Goal: Transaction & Acquisition: Purchase product/service

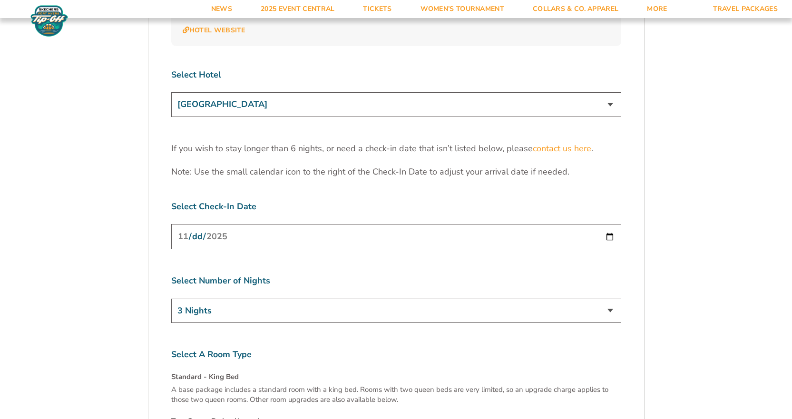
scroll to position [2997, 0]
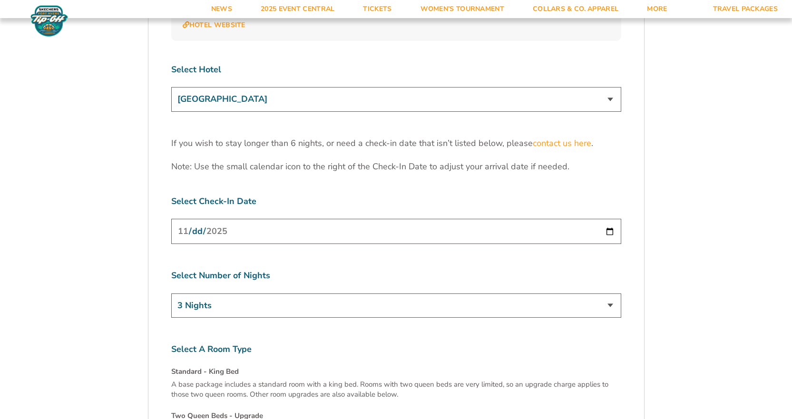
click at [320, 294] on select "3 Nights 4 Nights 5 Nights 6 Nights" at bounding box center [396, 306] width 450 height 24
select select "4 Nights"
click at [171, 294] on select "3 Nights 4 Nights 5 Nights 6 Nights" at bounding box center [396, 306] width 450 height 24
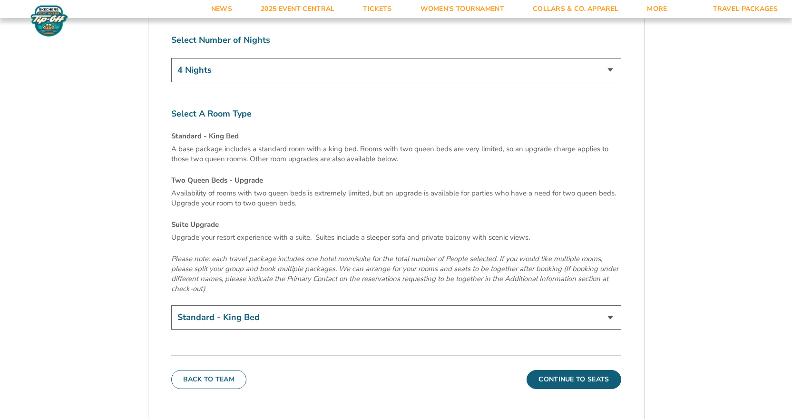
scroll to position [3235, 0]
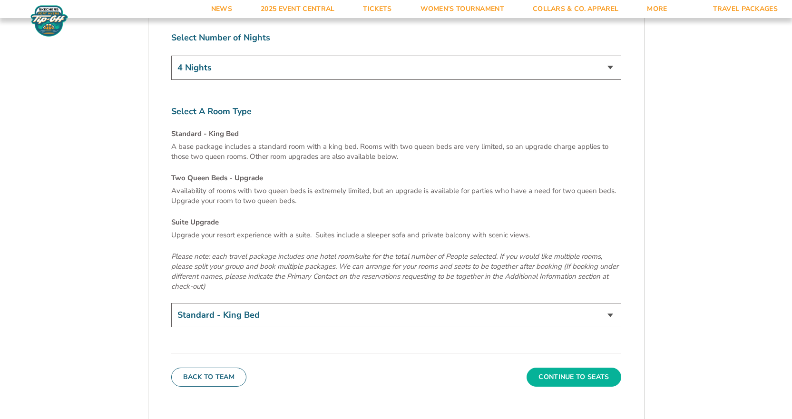
click at [570, 368] on button "Continue To Seats" at bounding box center [574, 377] width 94 height 19
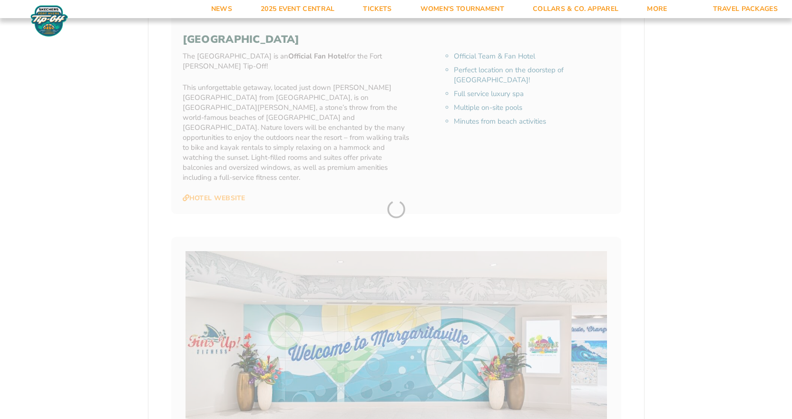
scroll to position [198, 0]
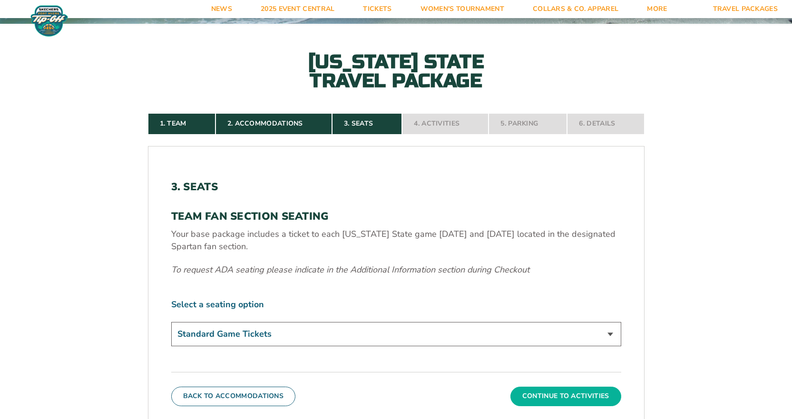
click at [556, 395] on button "Continue To Activities" at bounding box center [565, 396] width 111 height 19
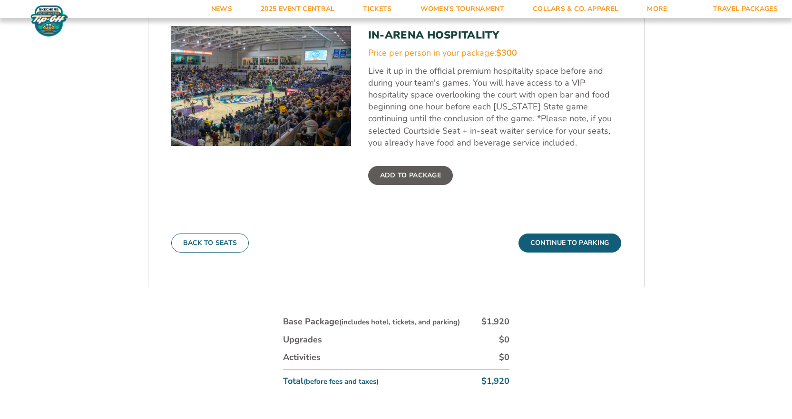
scroll to position [388, 0]
click at [539, 240] on button "Continue To Parking" at bounding box center [570, 242] width 103 height 19
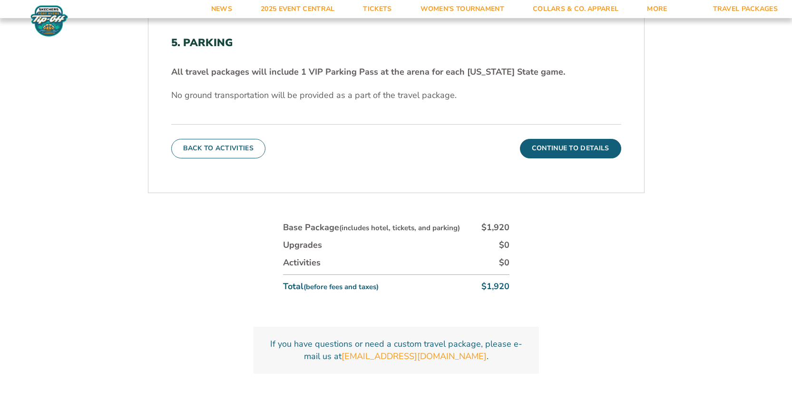
scroll to position [341, 0]
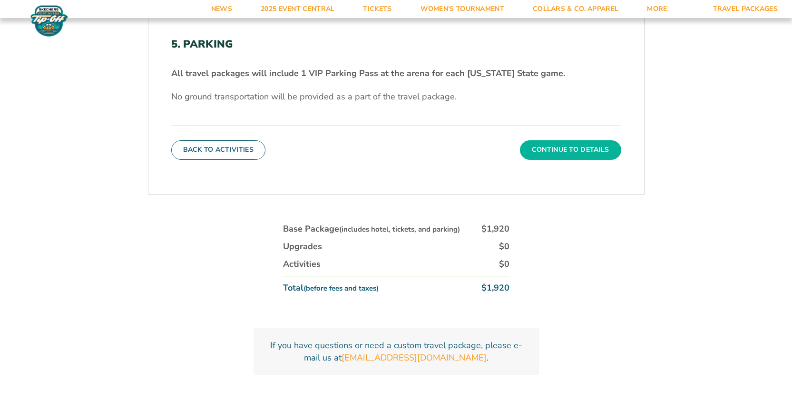
click at [564, 141] on button "Continue To Details" at bounding box center [570, 149] width 101 height 19
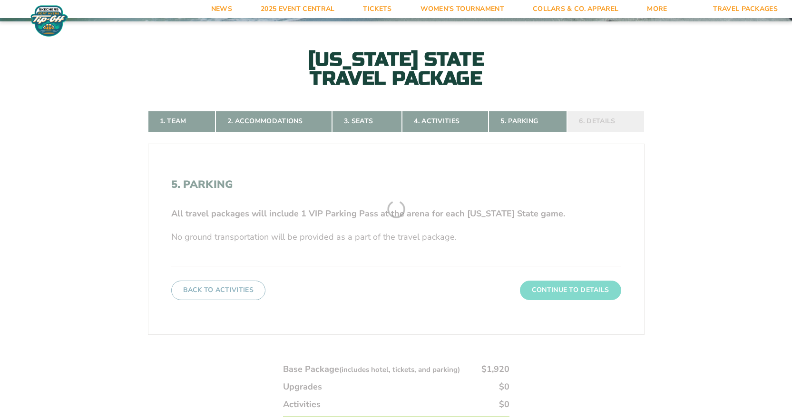
scroll to position [198, 0]
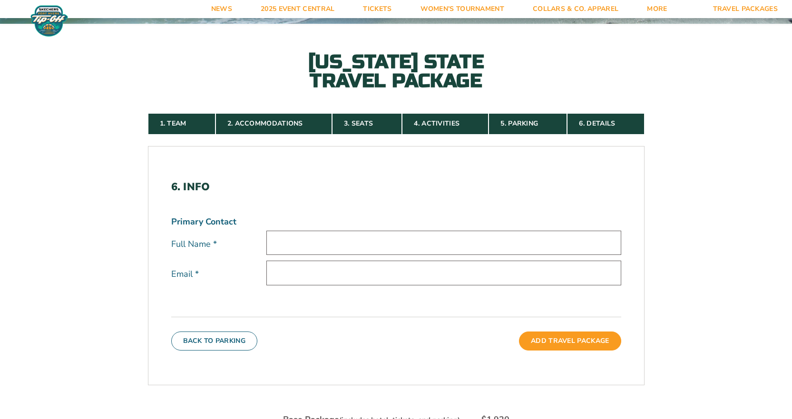
click at [303, 240] on input "text" at bounding box center [443, 243] width 355 height 24
type input "Kraig E. Carlson"
type input "kraigcarlson@msn.com"
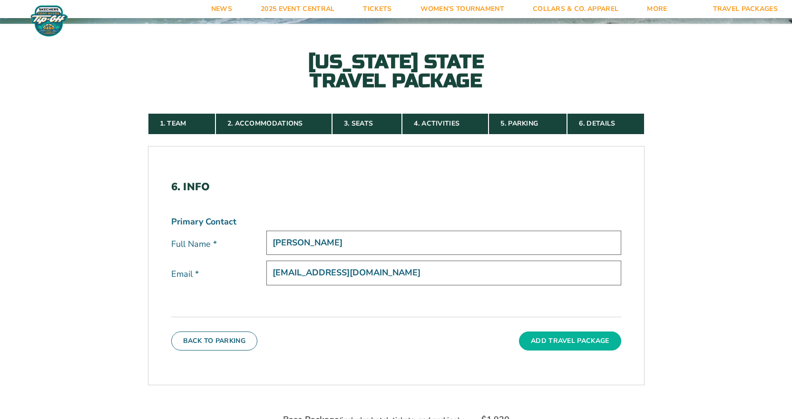
click at [550, 343] on button "Add Travel Package" at bounding box center [570, 341] width 102 height 19
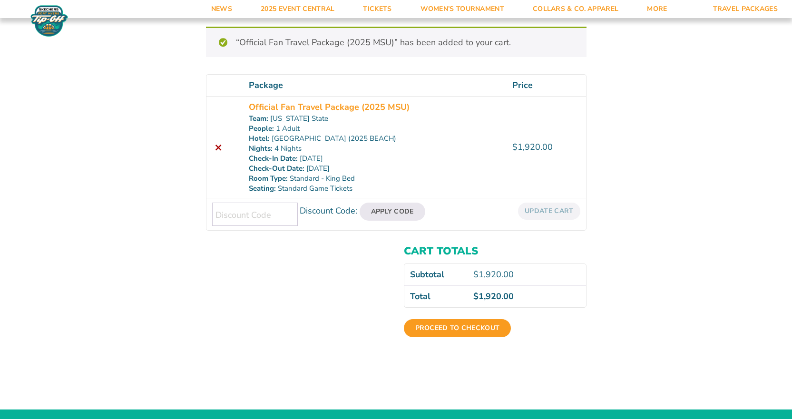
scroll to position [93, 0]
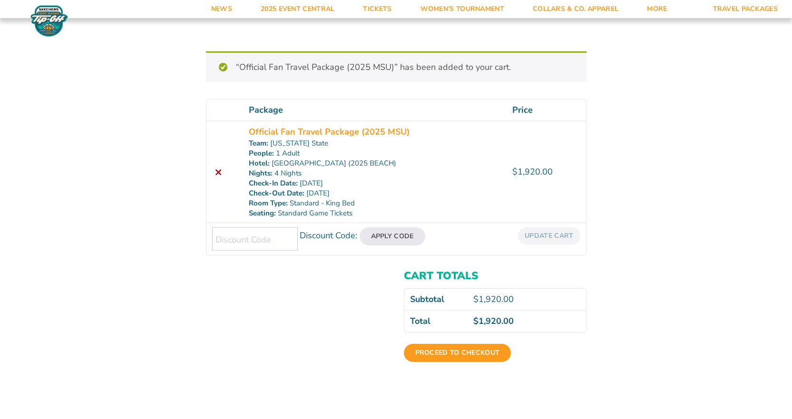
click at [230, 241] on input "Discount Code:" at bounding box center [255, 238] width 86 height 23
type input "50off"
click at [376, 232] on button "Apply Code" at bounding box center [393, 236] width 66 height 18
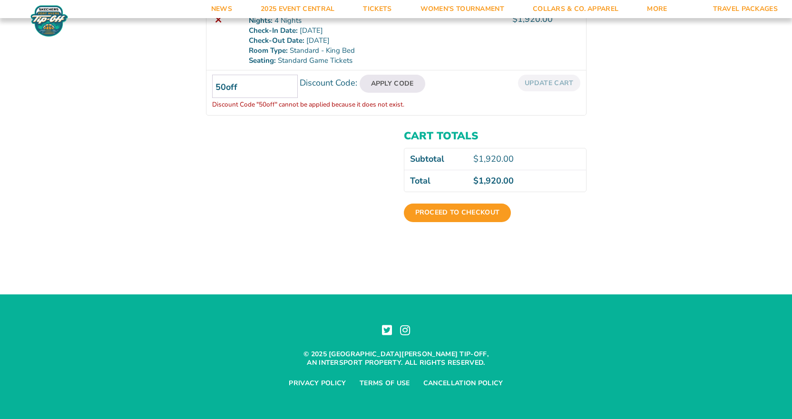
scroll to position [201, 0]
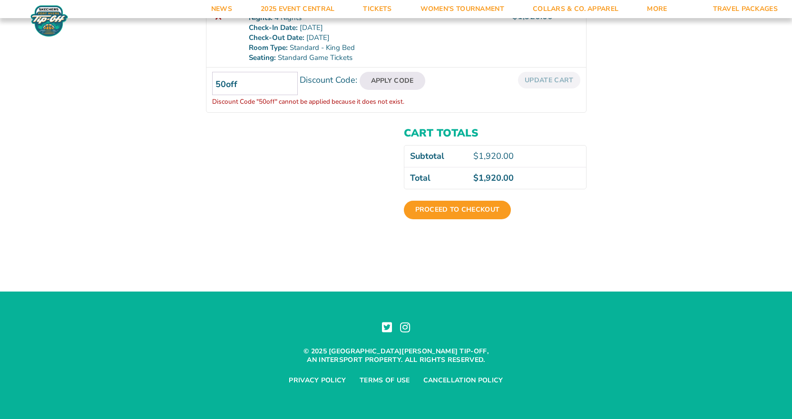
drag, startPoint x: 245, startPoint y: 86, endPoint x: 59, endPoint y: 67, distance: 187.5
click at [59, 67] on div "Review & Confirm Package Price Quantity Total × Official Fan Travel Package (20…" at bounding box center [396, 37] width 792 height 394
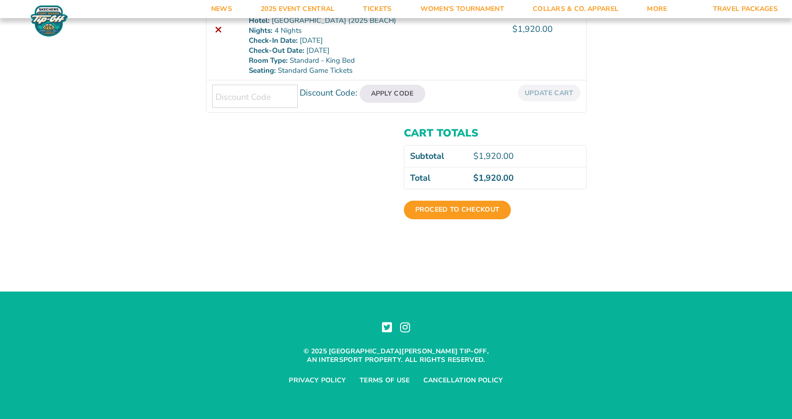
click at [361, 208] on div "Cart totals Subtotal $ 1,920.00 Total $ 1,920.00 Proceed to checkout" at bounding box center [396, 179] width 381 height 110
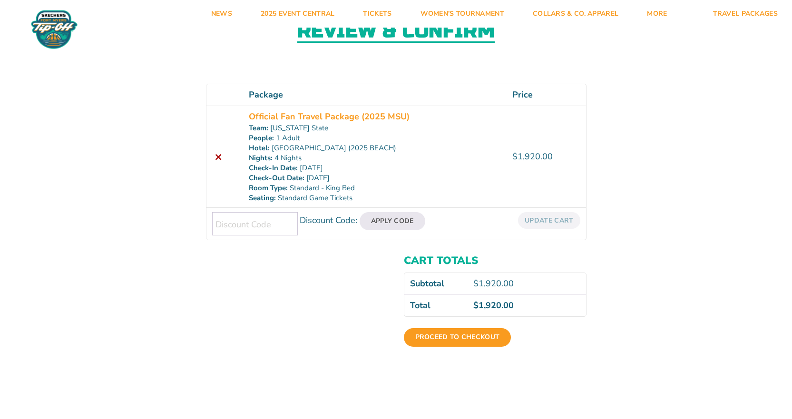
scroll to position [45, 0]
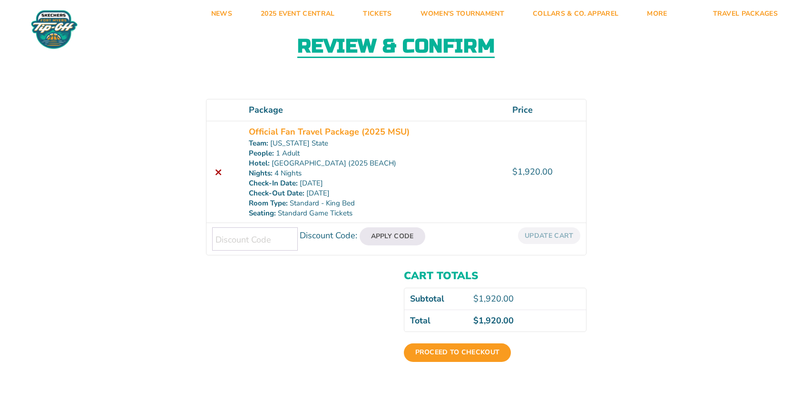
click at [676, 271] on div "Review & Confirm Package Price Quantity Total × Official Fan Travel Package (20…" at bounding box center [396, 187] width 792 height 382
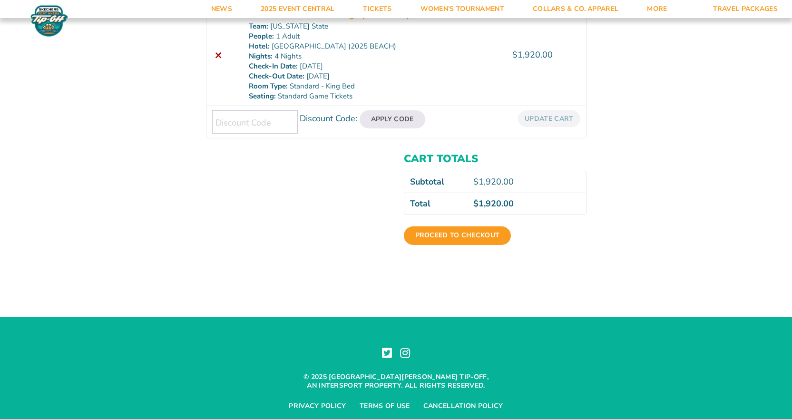
scroll to position [188, 0]
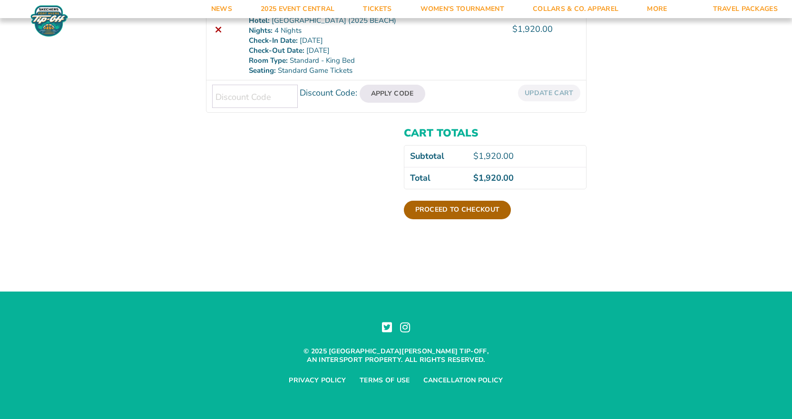
click at [451, 209] on link "Proceed to checkout" at bounding box center [458, 210] width 108 height 18
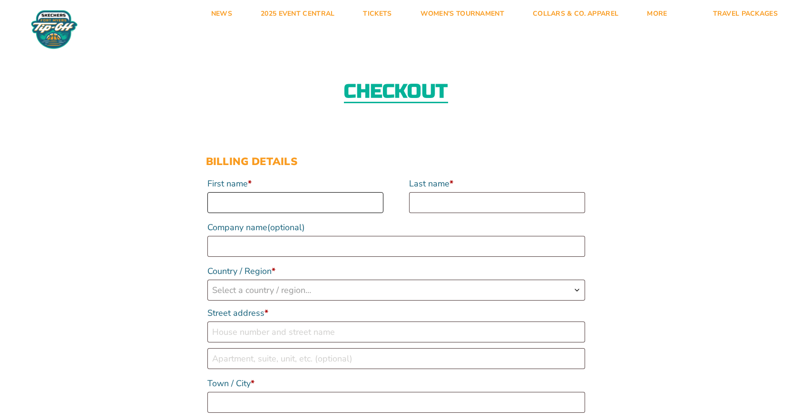
click at [264, 204] on input "First name *" at bounding box center [295, 202] width 176 height 21
type input "[PERSON_NAME]"
select select "US"
type input "[STREET_ADDRESS]"
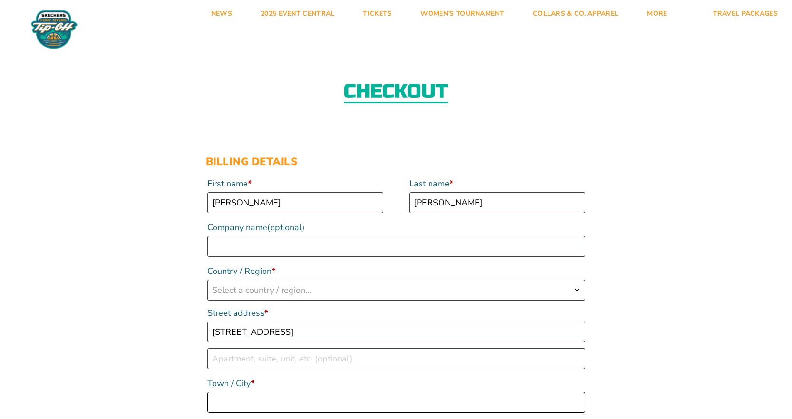
type input "[GEOGRAPHIC_DATA]"
type input "53105"
type input "16086205227"
type input "[EMAIL_ADDRESS][DOMAIN_NAME]"
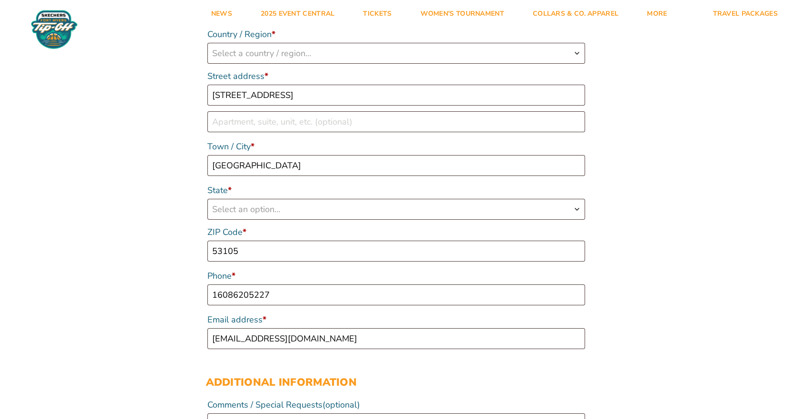
select select "US"
select select "WI"
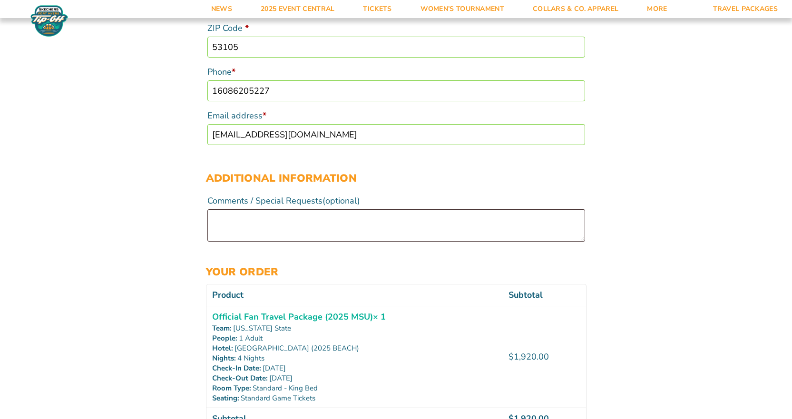
scroll to position [440, 0]
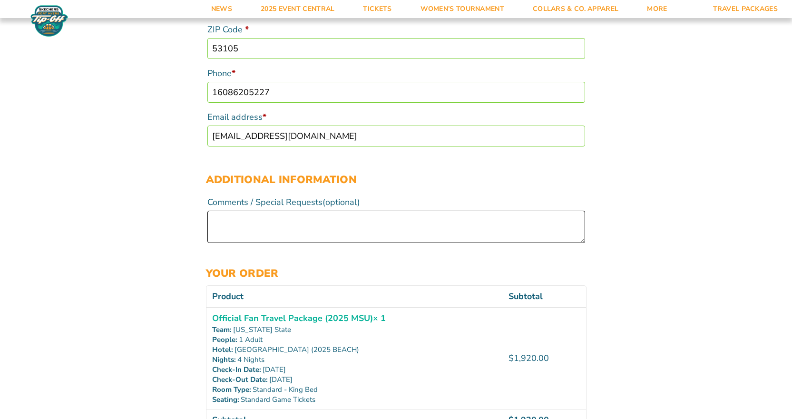
click at [215, 214] on textarea "Comments / Special Requests (optional)" at bounding box center [396, 227] width 378 height 32
type textarea "We would be grateful for excellent seats!"
drag, startPoint x: 216, startPoint y: 90, endPoint x: 230, endPoint y: 91, distance: 13.4
click at [216, 90] on input "16086205227" at bounding box center [396, 92] width 378 height 21
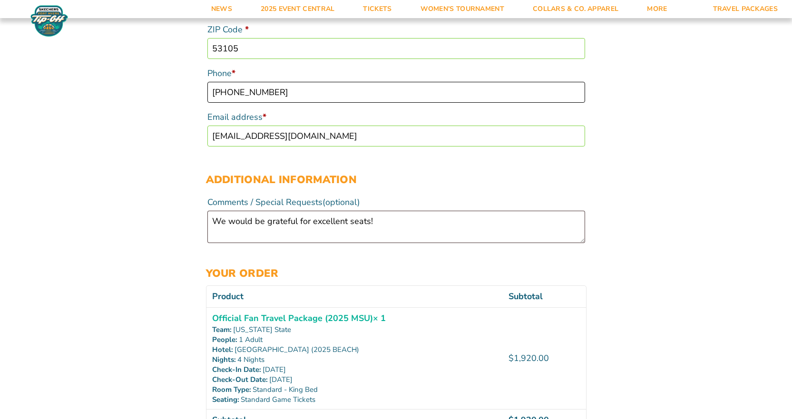
type input "[PHONE_NUMBER]"
click at [154, 112] on div "Checkout Discount Code: Apply Code Billing details First name * [PERSON_NAME] L…" at bounding box center [396, 230] width 792 height 1258
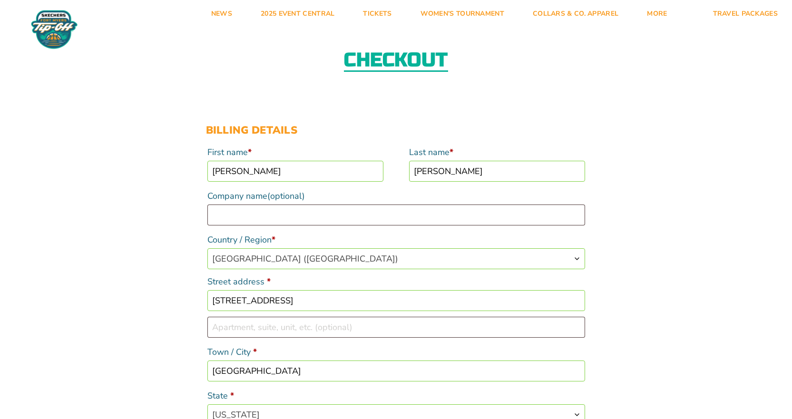
scroll to position [0, 0]
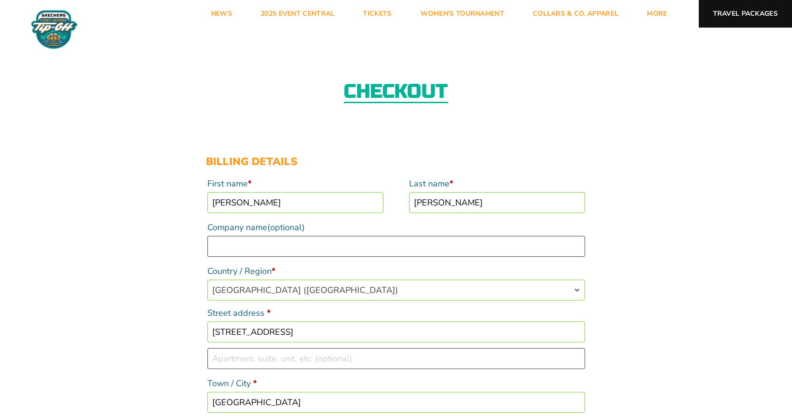
click at [744, 8] on link "Travel Packages" at bounding box center [746, 14] width 94 height 28
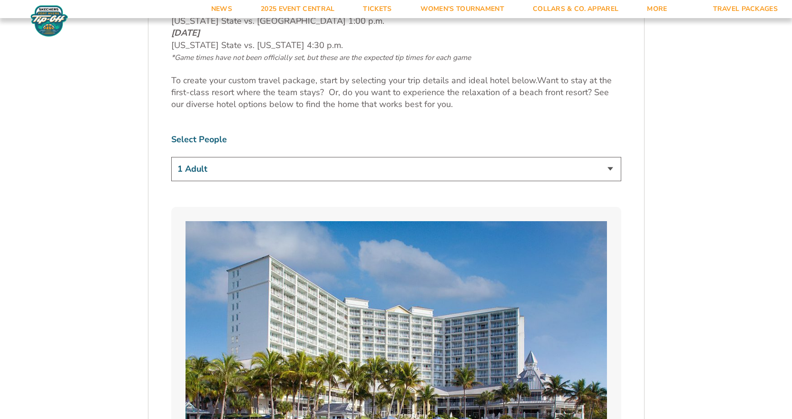
scroll to position [523, 0]
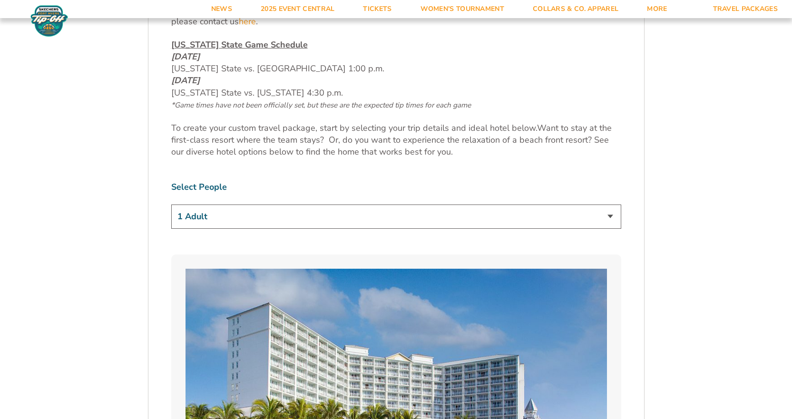
click at [605, 214] on select "1 Adult 2 Adults 3 Adults 4 Adults 2 Adults + 1 Child 2 Adults + 2 Children 2 A…" at bounding box center [396, 217] width 450 height 24
select select "2 Adults"
click at [171, 205] on select "1 Adult 2 Adults 3 Adults 4 Adults 2 Adults + 1 Child 2 Adults + 2 Children 2 A…" at bounding box center [396, 217] width 450 height 24
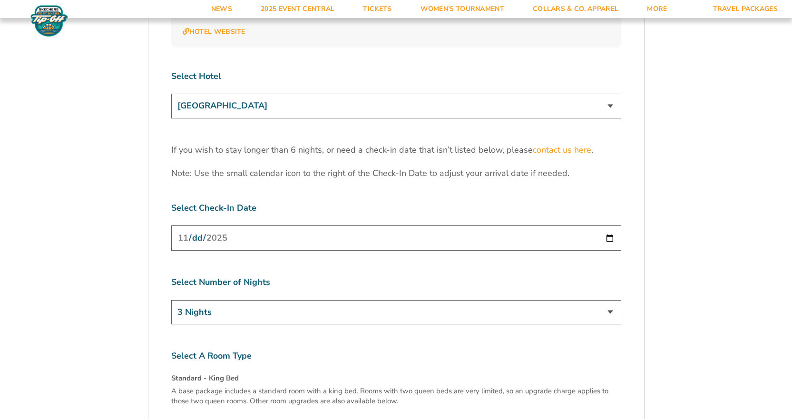
scroll to position [2997, 0]
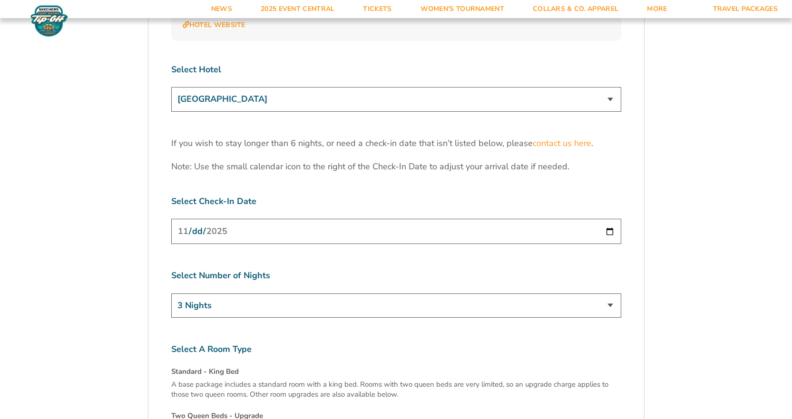
click at [251, 294] on select "3 Nights 4 Nights 5 Nights 6 Nights" at bounding box center [396, 306] width 450 height 24
select select "4 Nights"
click at [171, 294] on select "3 Nights 4 Nights 5 Nights 6 Nights" at bounding box center [396, 306] width 450 height 24
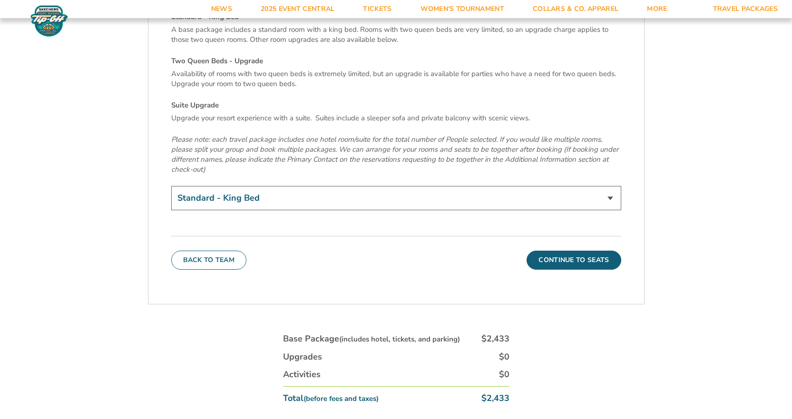
scroll to position [3330, 0]
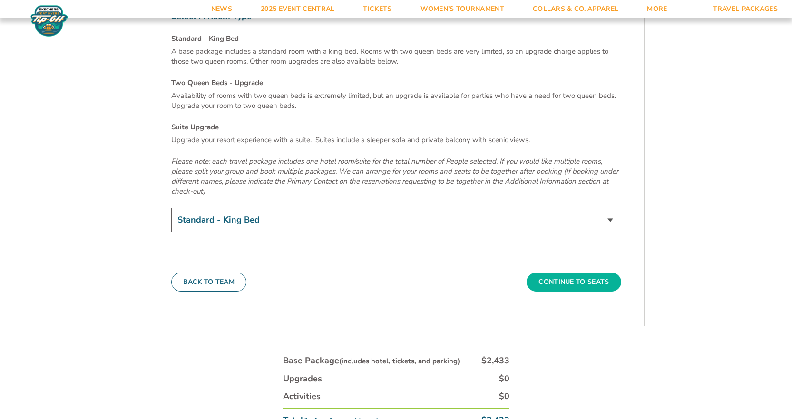
click at [571, 273] on button "Continue To Seats" at bounding box center [574, 282] width 94 height 19
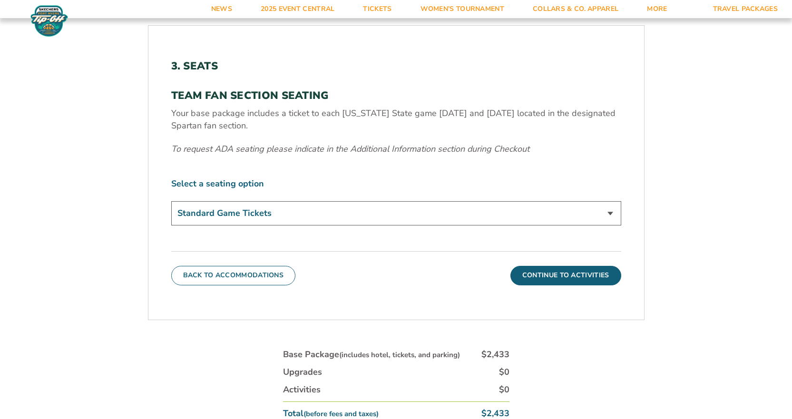
scroll to position [293, 0]
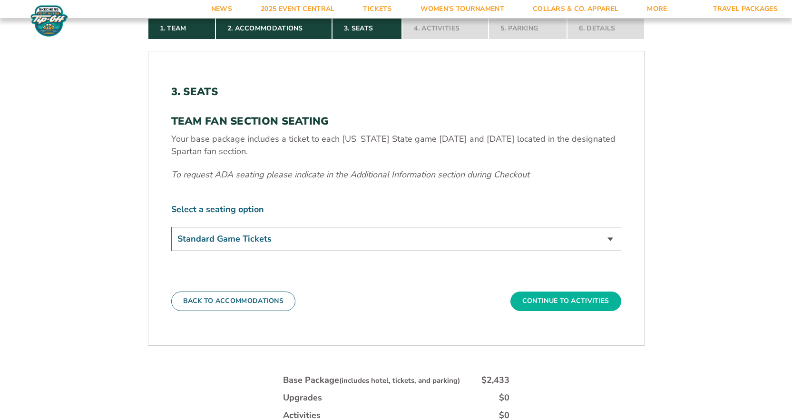
click at [542, 302] on button "Continue To Activities" at bounding box center [565, 301] width 111 height 19
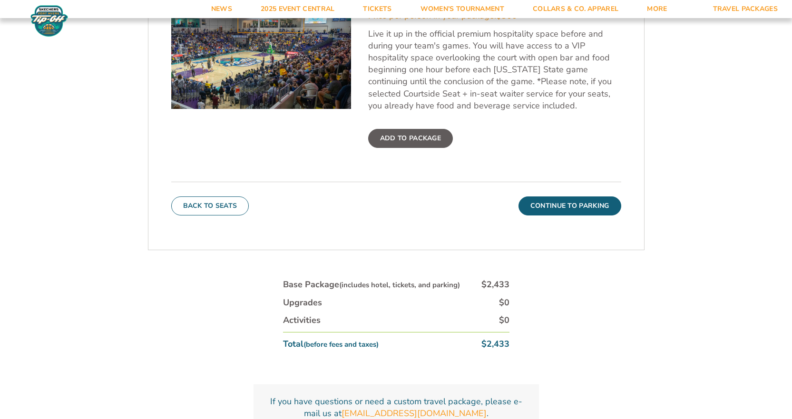
scroll to position [436, 0]
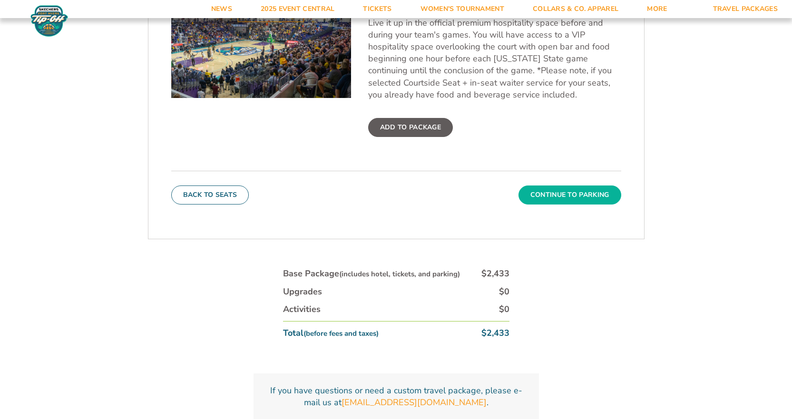
click at [582, 197] on button "Continue To Parking" at bounding box center [570, 195] width 103 height 19
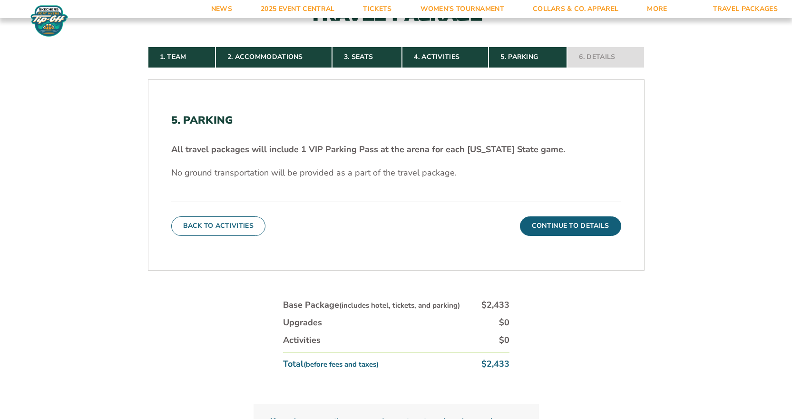
scroll to position [341, 0]
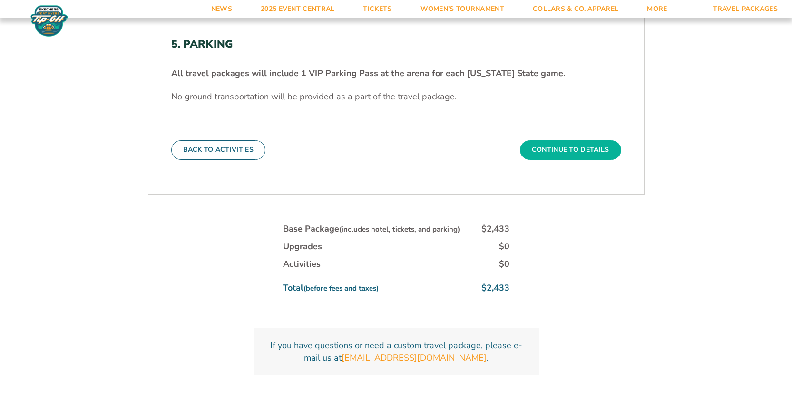
click at [573, 149] on button "Continue To Details" at bounding box center [570, 149] width 101 height 19
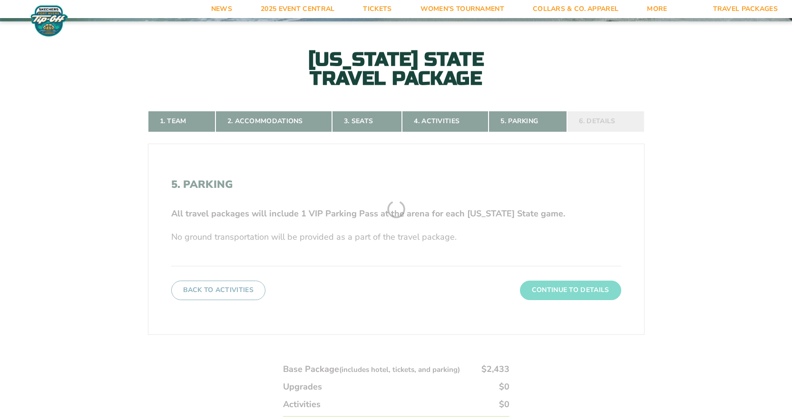
scroll to position [198, 0]
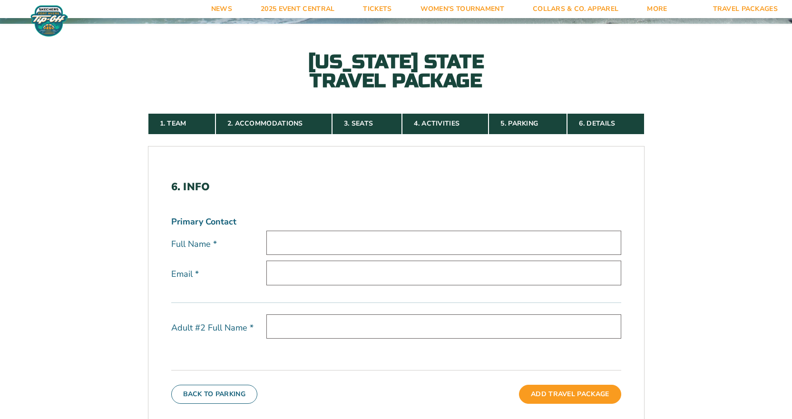
click at [345, 253] on input "text" at bounding box center [443, 243] width 355 height 24
type input "Kraig E. Carlson"
type input "kraigcarlson@msn.com"
click at [292, 326] on input "text" at bounding box center [443, 326] width 355 height 24
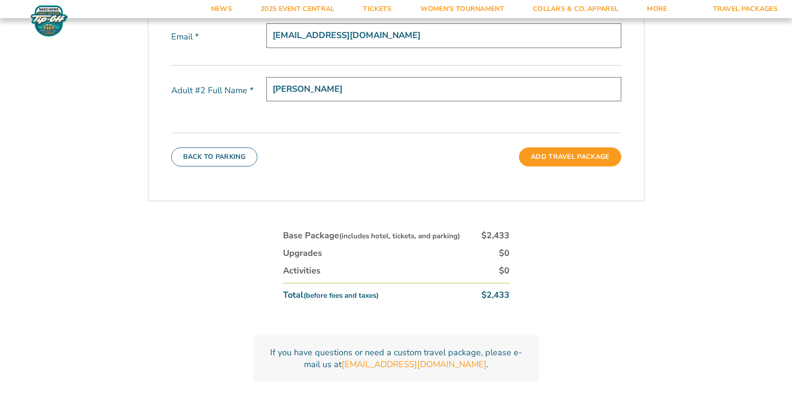
scroll to position [436, 0]
type input "Stacey Carlson"
click at [546, 163] on button "Add Travel Package" at bounding box center [570, 156] width 102 height 19
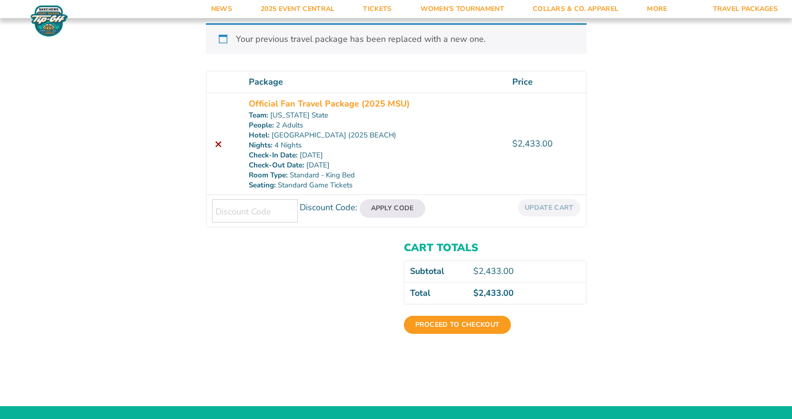
scroll to position [190, 0]
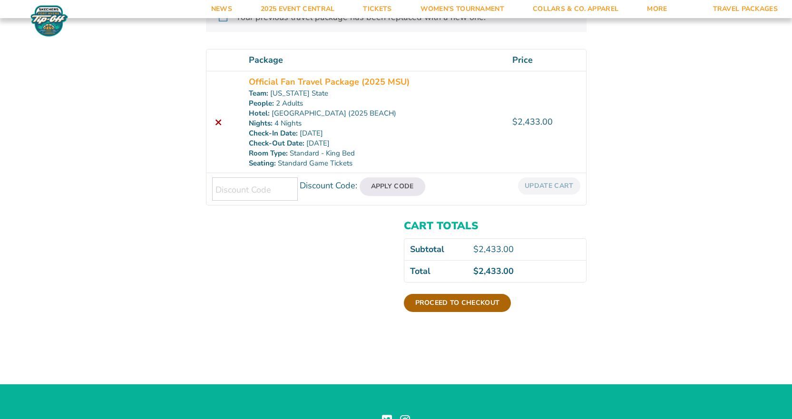
click at [476, 301] on link "Proceed to checkout" at bounding box center [458, 303] width 108 height 18
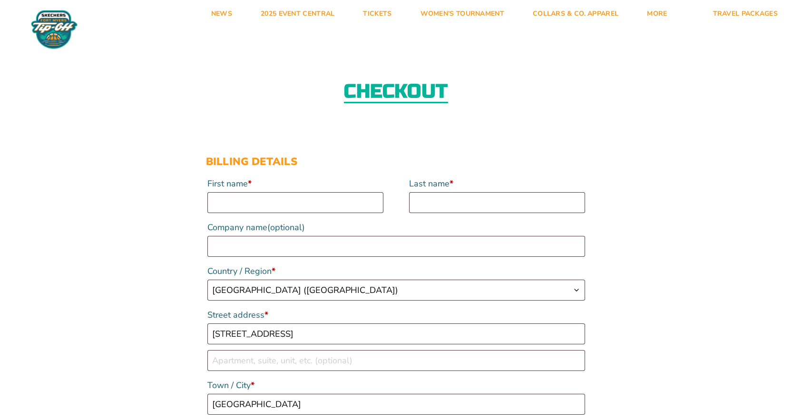
select select "WI"
click at [241, 206] on input "First name *" at bounding box center [295, 202] width 176 height 21
click at [261, 202] on input "First name *" at bounding box center [295, 202] width 176 height 21
type input "[PERSON_NAME]"
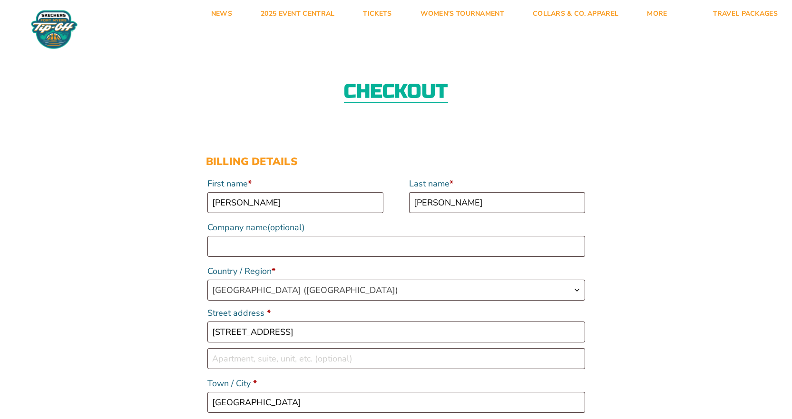
type input "16086205227"
type input "[EMAIL_ADDRESS][DOMAIN_NAME]"
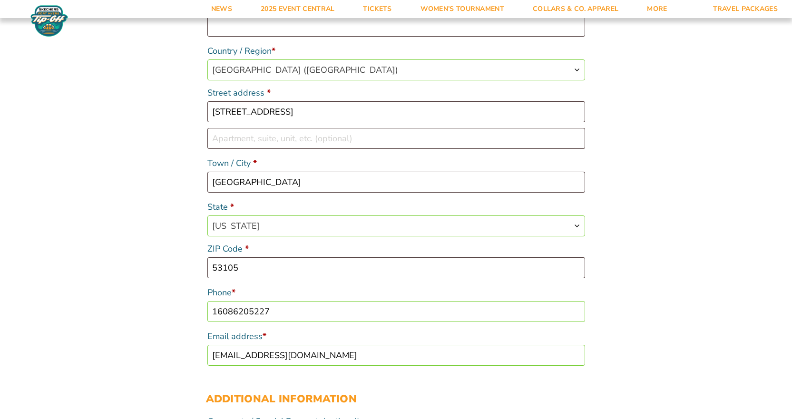
scroll to position [237, 0]
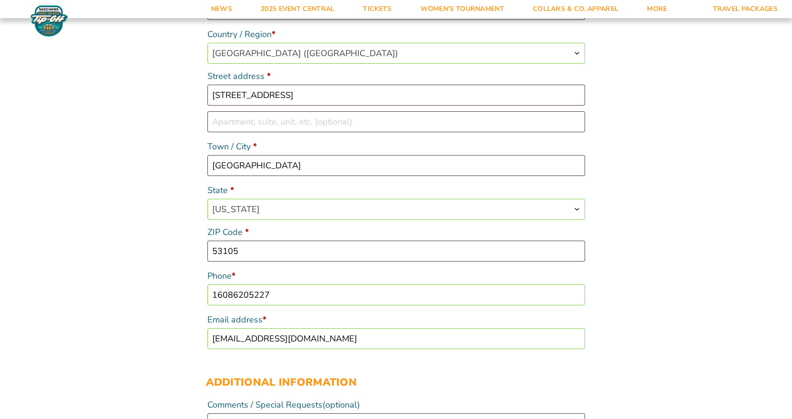
click at [217, 294] on input "16086205227" at bounding box center [396, 294] width 378 height 21
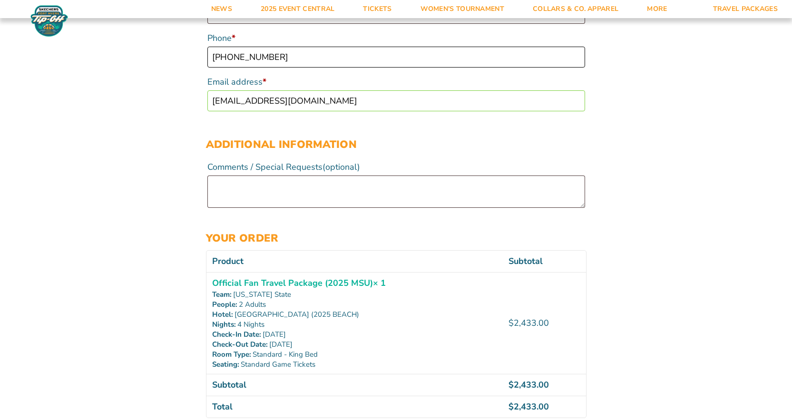
scroll to position [476, 0]
type input "[PHONE_NUMBER]"
click at [233, 186] on textarea "Comments / Special Requests (optional)" at bounding box center [396, 191] width 378 height 32
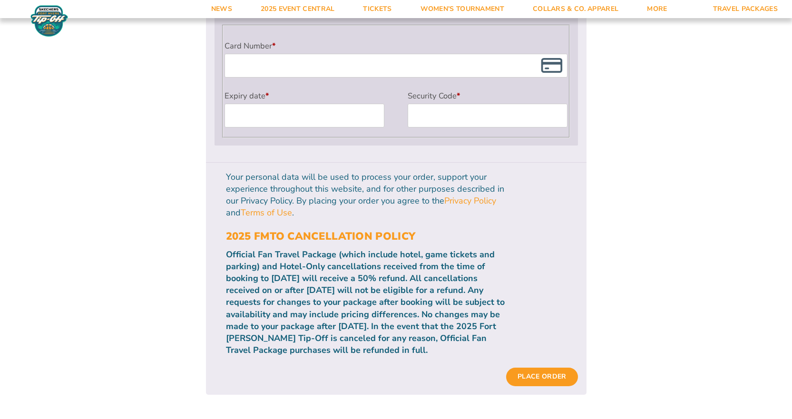
scroll to position [856, 0]
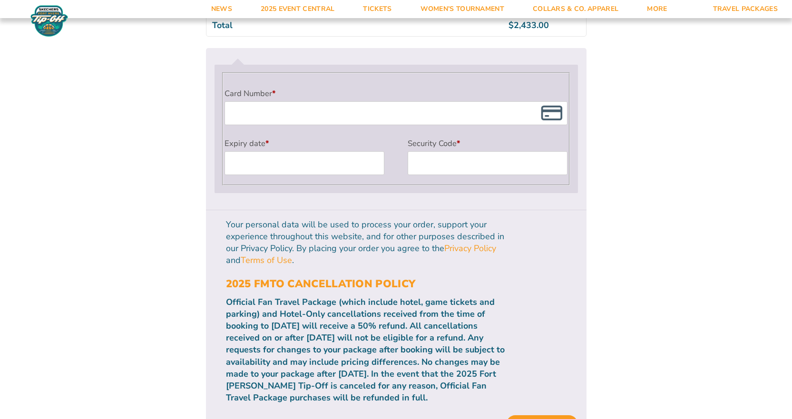
type textarea "We would be grateful to receive excellent seats."
click at [449, 147] on label "Security Code *" at bounding box center [488, 144] width 160 height 16
click at [548, 415] on button "Place order" at bounding box center [541, 424] width 71 height 18
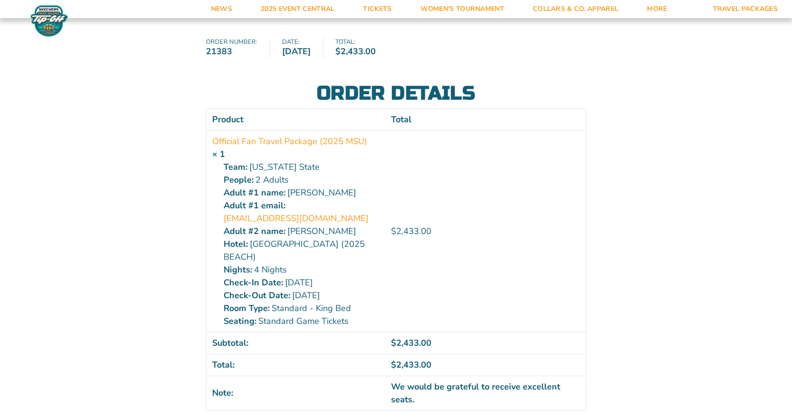
scroll to position [143, 0]
